Goal: Transaction & Acquisition: Register for event/course

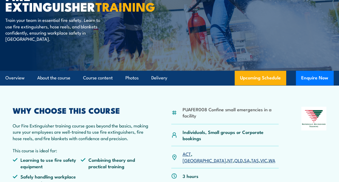
scroll to position [81, 0]
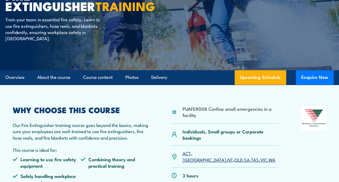
click at [244, 156] on link "SA" at bounding box center [247, 159] width 6 height 6
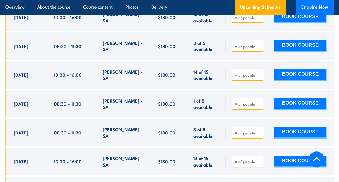
scroll to position [961, 0]
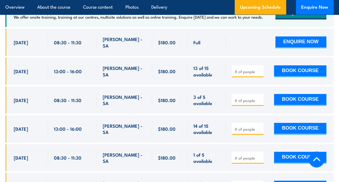
click at [244, 70] on input "number" at bounding box center [247, 71] width 27 height 5
type input "1"
click at [289, 68] on button "BOOK COURSE" at bounding box center [300, 71] width 52 height 12
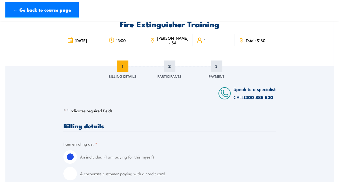
scroll to position [81, 0]
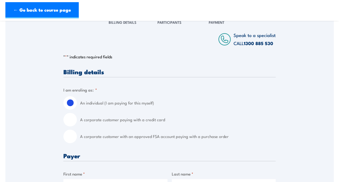
click at [71, 118] on input "A corporate customer paying with a credit card" at bounding box center [69, 119] width 13 height 13
radio input "true"
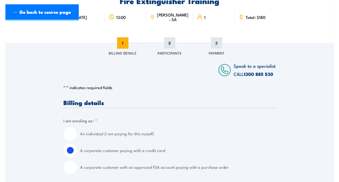
scroll to position [54, 0]
